Goal: Communication & Community: Connect with others

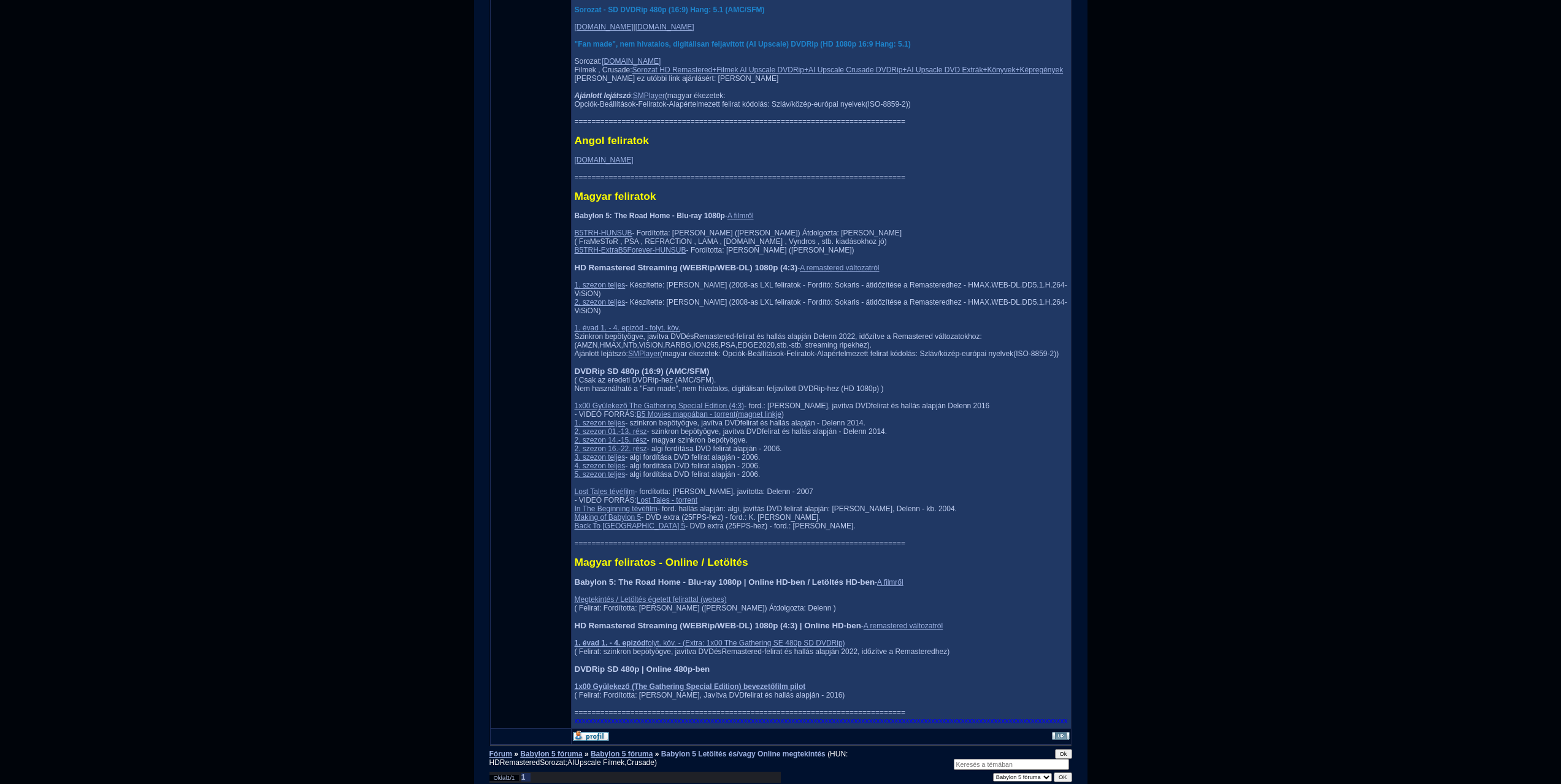
scroll to position [1410, 0]
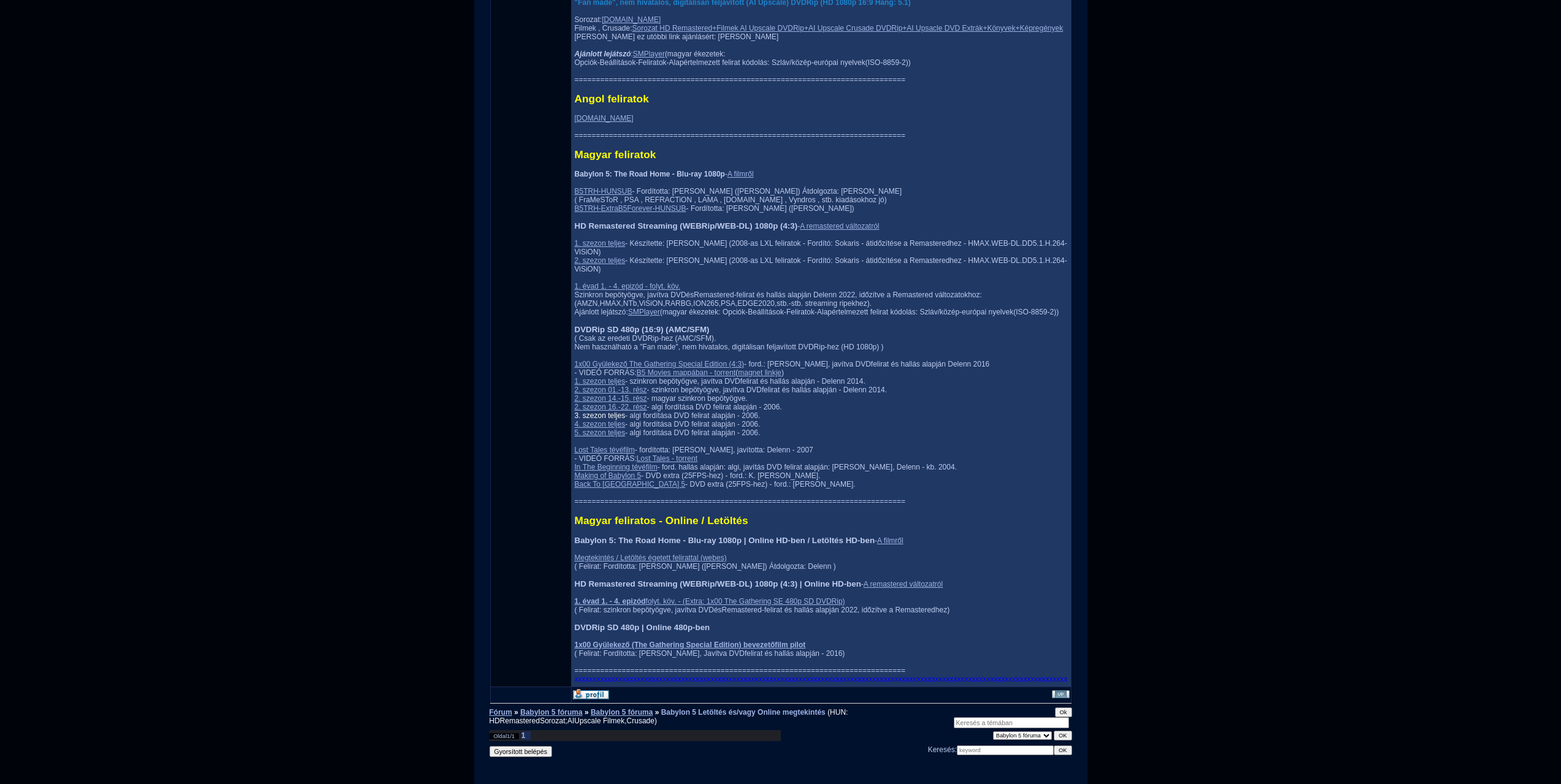
click at [584, 420] on link "3. szezon teljes" at bounding box center [600, 416] width 51 height 9
click at [575, 420] on link "3. szezon teljes" at bounding box center [600, 416] width 51 height 9
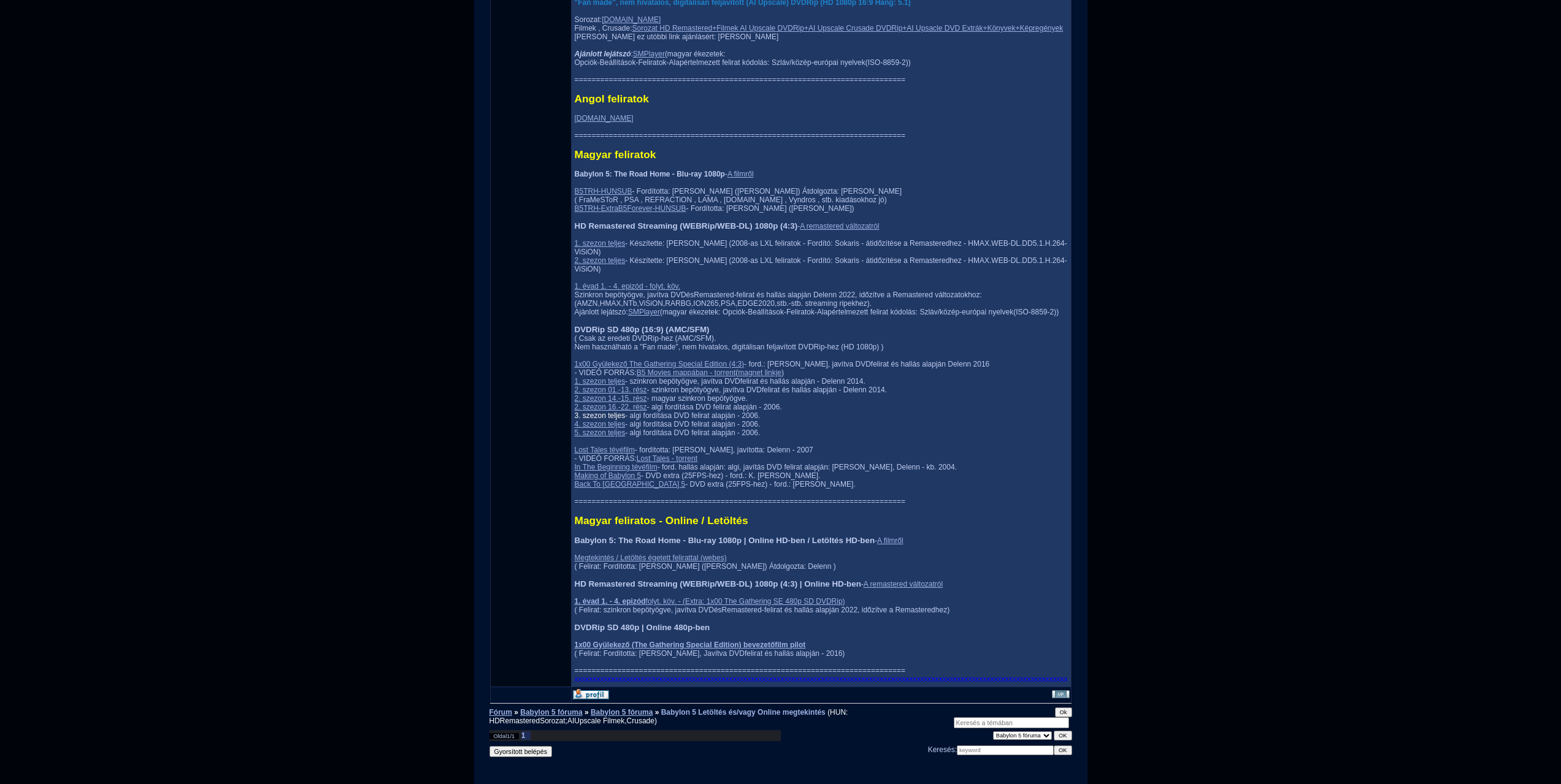
click at [575, 420] on link "3. szezon teljes" at bounding box center [600, 416] width 51 height 9
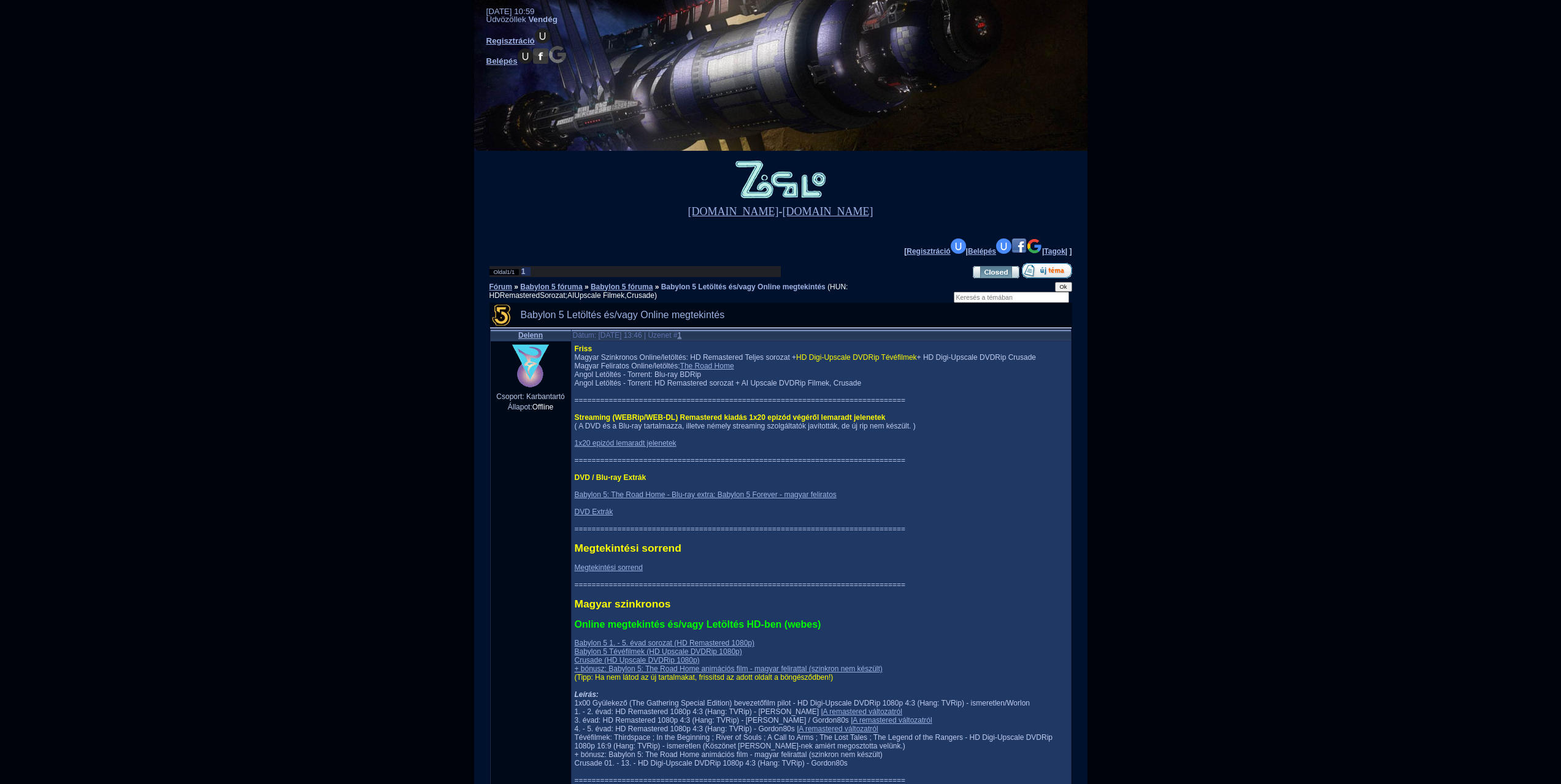
scroll to position [0, 0]
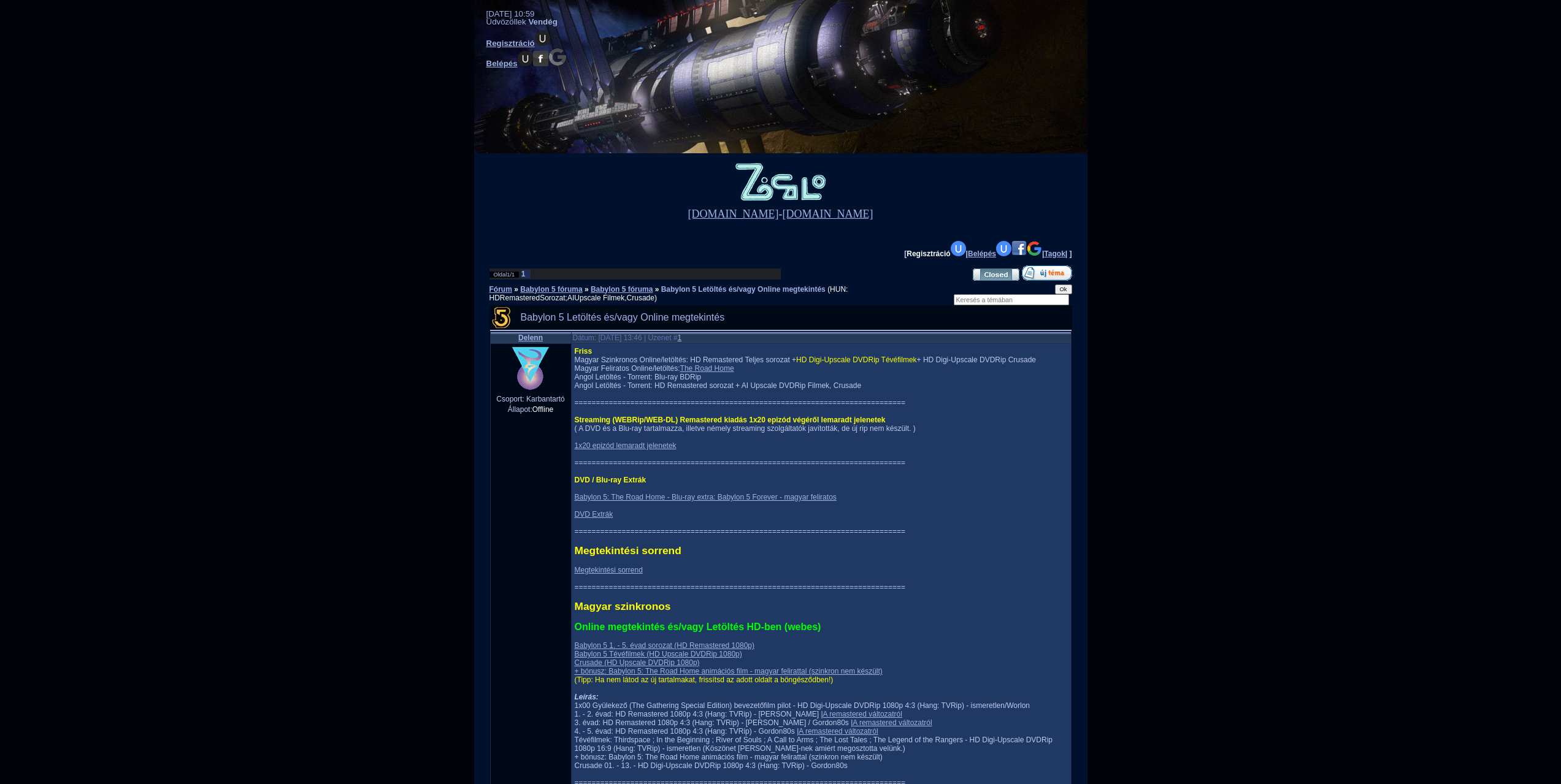
click at [950, 250] on img at bounding box center [958, 248] width 15 height 15
click at [888, 258] on td "[ Regisztráció | Belépés | Tagok | ]" at bounding box center [781, 253] width 583 height 24
click at [906, 255] on link "Regisztráció" at bounding box center [936, 253] width 59 height 9
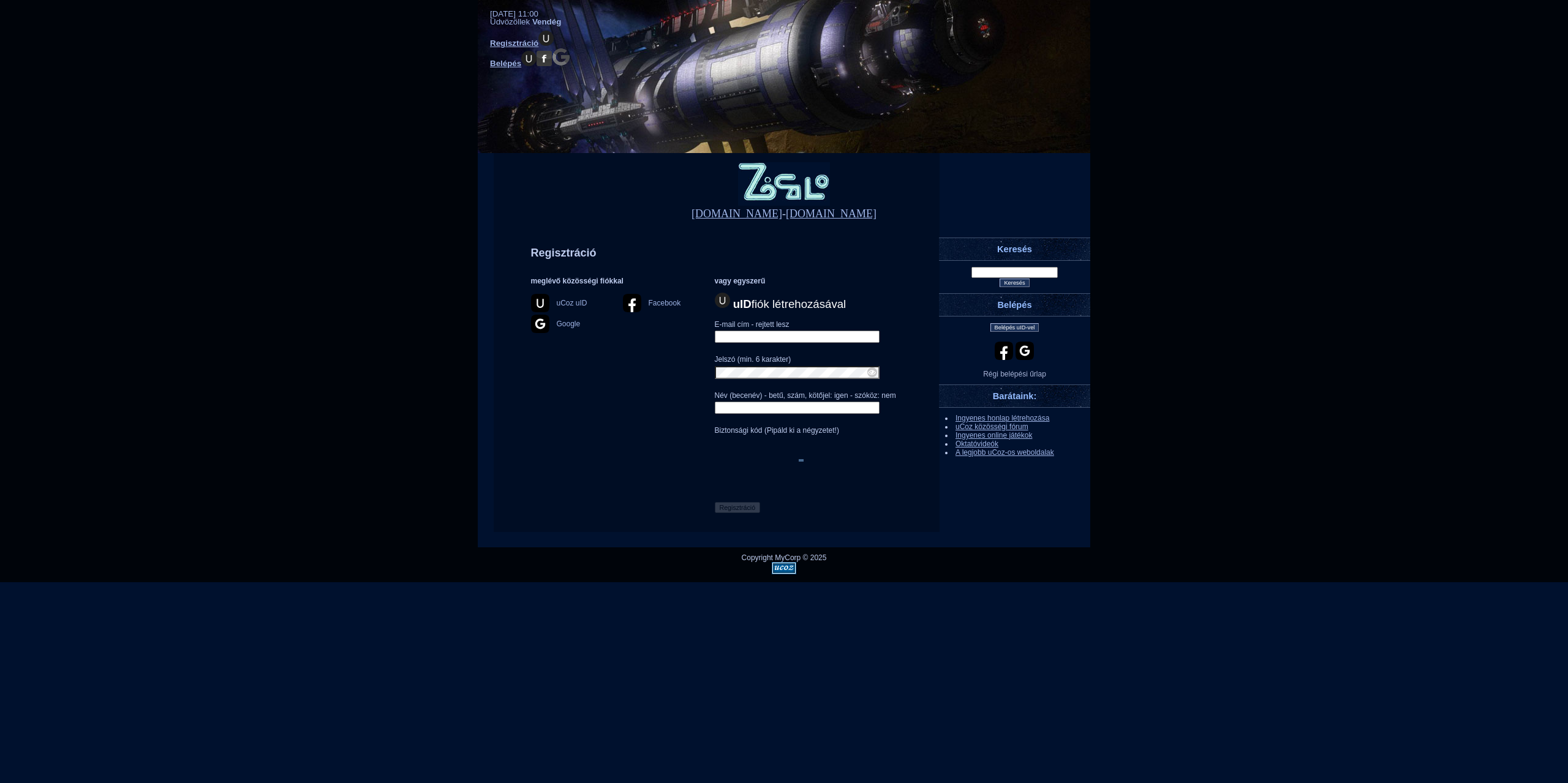
click at [737, 300] on b "uID" at bounding box center [742, 304] width 18 height 13
click at [812, 303] on h1 "uID fiók létrehozásával" at bounding box center [807, 302] width 184 height 18
click at [775, 305] on h1 "uID fiók létrehozásával" at bounding box center [807, 302] width 184 height 18
click at [730, 297] on h1 "uID fiók létrehozásával" at bounding box center [807, 302] width 184 height 18
click at [717, 300] on img at bounding box center [722, 300] width 15 height 15
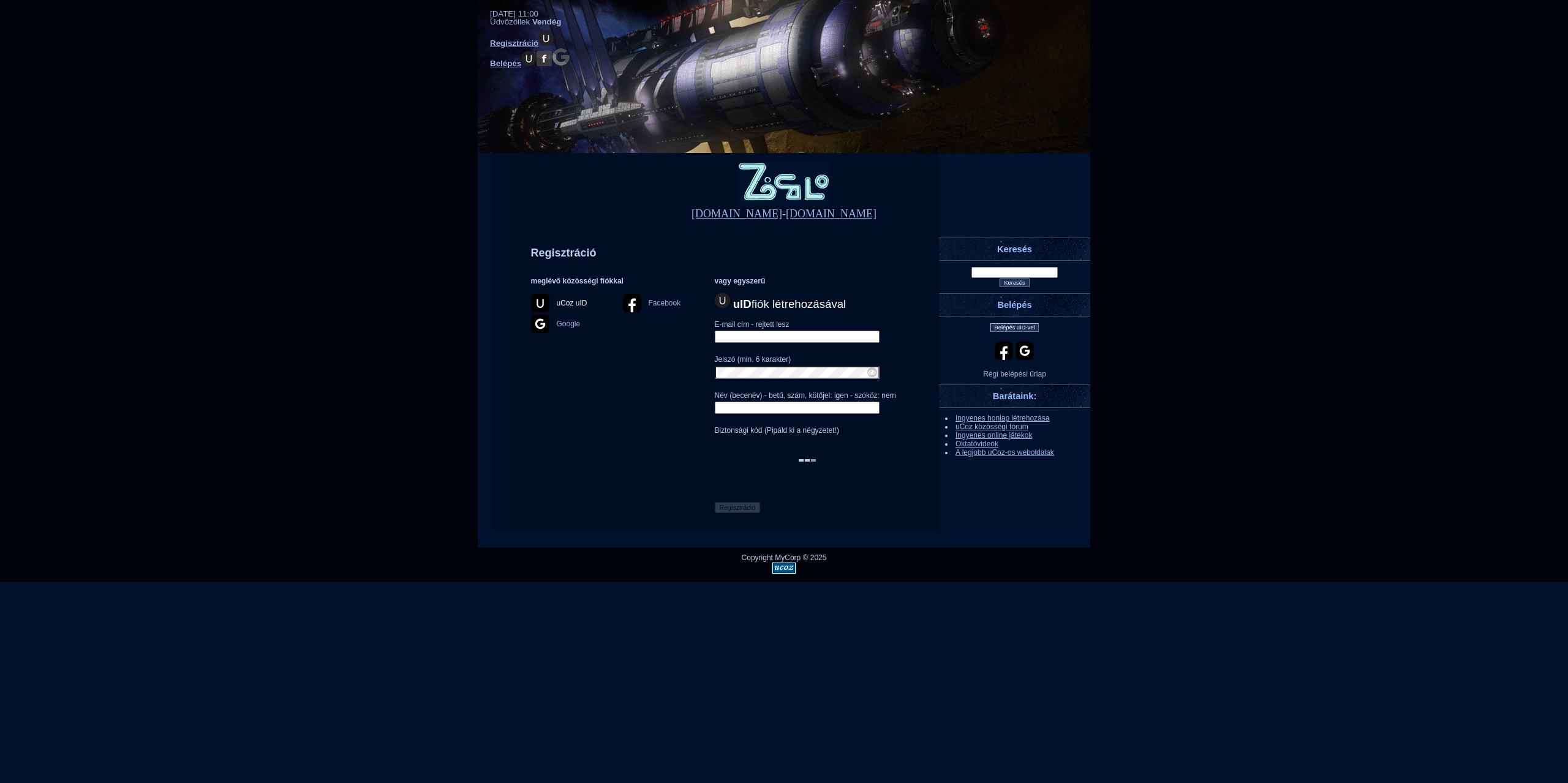
click at [541, 301] on b "uCoz uID" at bounding box center [562, 303] width 63 height 8
click at [582, 467] on div "Regisztráció meglévő közösségi fiókkal Válaszd ki a kívánt közösségi hálózatot.…" at bounding box center [714, 384] width 367 height 273
click at [539, 328] on b "Google" at bounding box center [562, 324] width 63 height 8
